Goal: Task Accomplishment & Management: Manage account settings

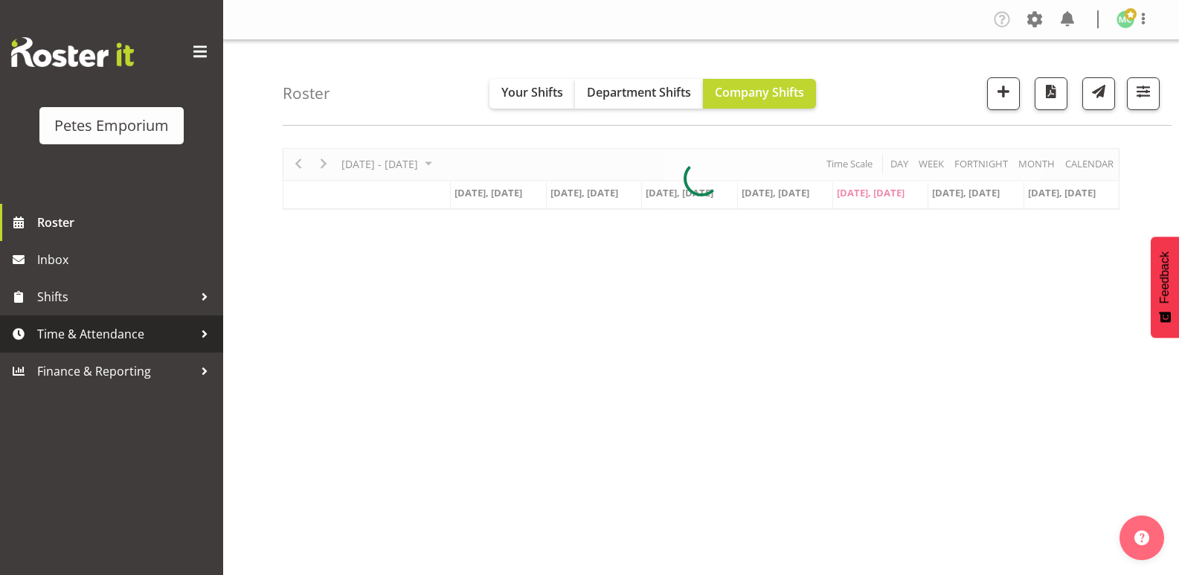
click at [138, 333] on span "Time & Attendance" at bounding box center [115, 334] width 156 height 22
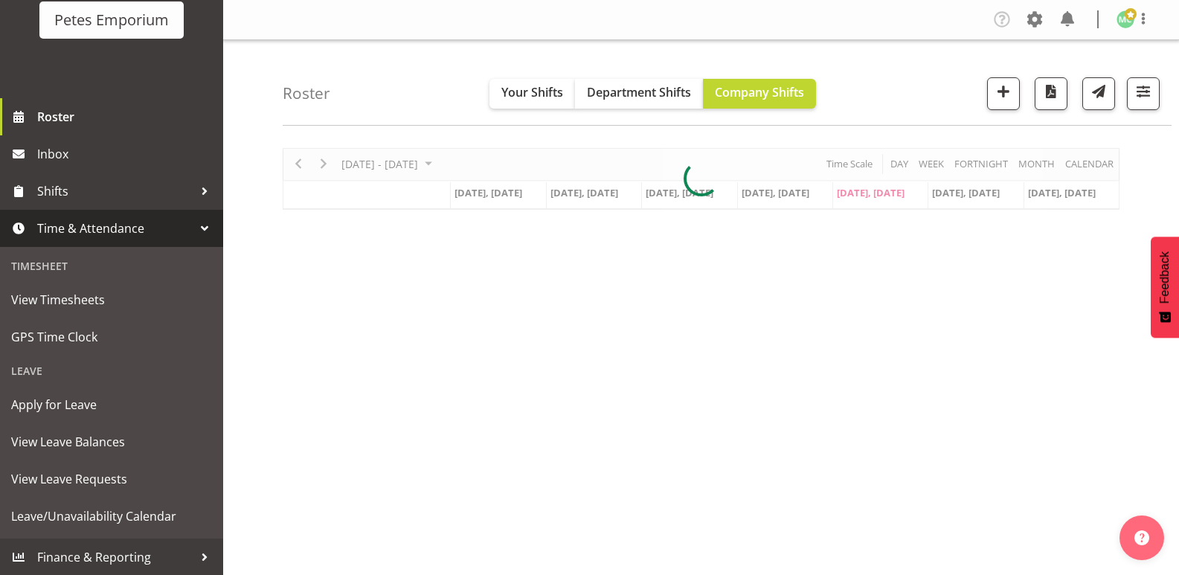
scroll to position [106, 0]
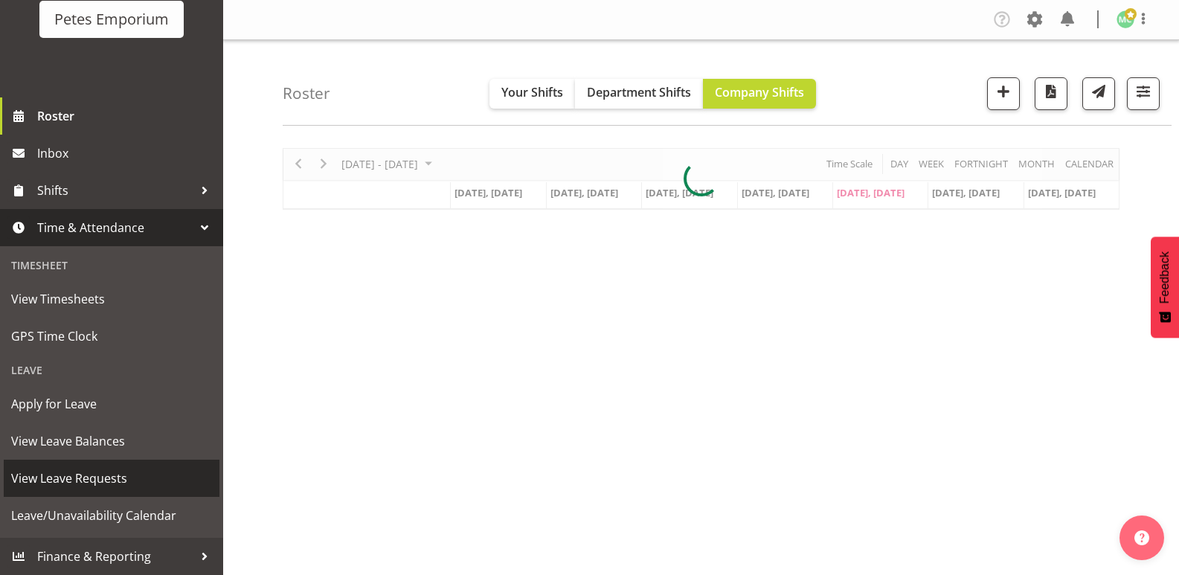
click at [125, 470] on span "View Leave Requests" at bounding box center [111, 478] width 201 height 22
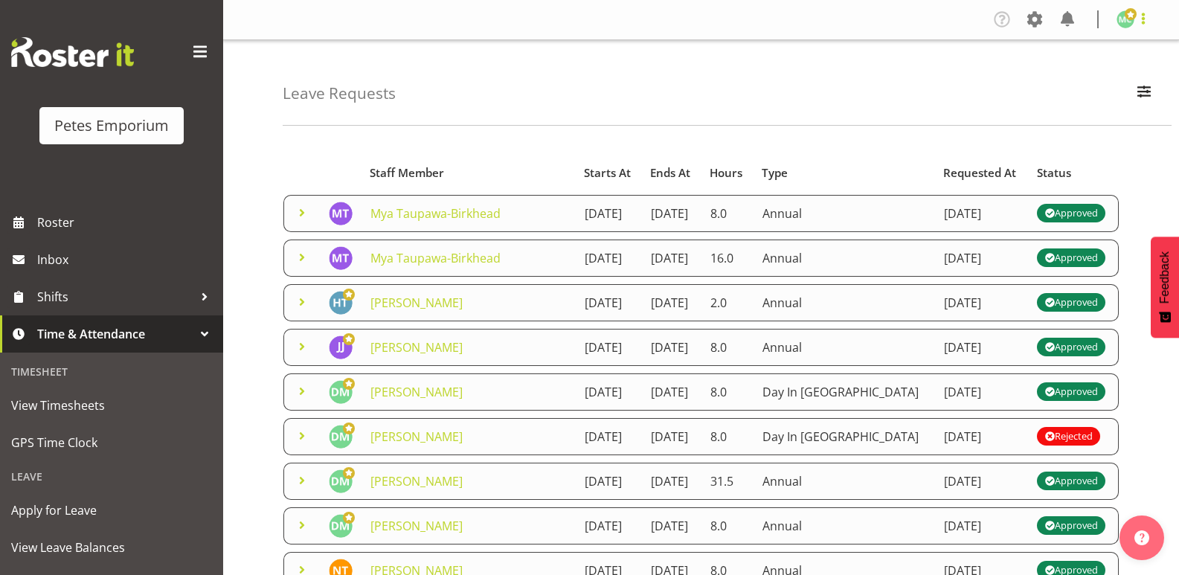
click at [1146, 26] on span at bounding box center [1144, 19] width 18 height 18
click at [1123, 79] on link "Log Out" at bounding box center [1081, 78] width 143 height 27
